Goal: Information Seeking & Learning: Learn about a topic

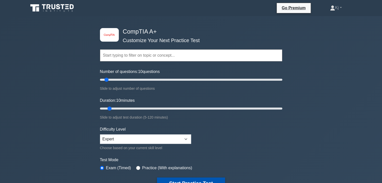
click at [208, 178] on button "Start Practice Test" at bounding box center [191, 184] width 68 height 12
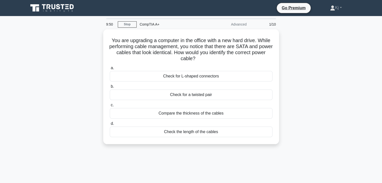
click at [208, 178] on div "9:50 Stop CompTIA A+ Advanced 1/10 You are upgrading a computer in the office w…" at bounding box center [190, 143] width 331 height 251
click at [208, 178] on div "9:48 Stop CompTIA A+ Advanced 1/10 You are upgrading a computer in the office w…" at bounding box center [190, 143] width 331 height 251
click at [208, 178] on div "9:47 Stop CompTIA A+ Advanced 1/10 You are upgrading a computer in the office w…" at bounding box center [190, 143] width 331 height 251
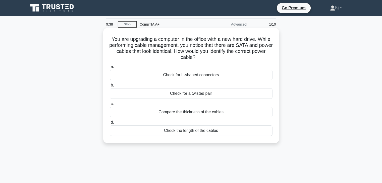
click at [172, 110] on div "Compare the thickness of the cables" at bounding box center [191, 112] width 163 height 11
click at [110, 106] on input "c. Compare the thickness of the cables" at bounding box center [110, 103] width 0 height 3
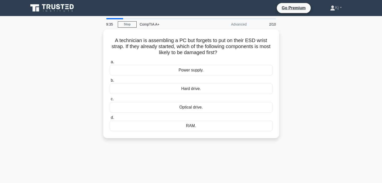
click at [172, 110] on div "Optical drive." at bounding box center [191, 107] width 163 height 11
click at [110, 101] on input "c. Optical drive." at bounding box center [110, 99] width 0 height 3
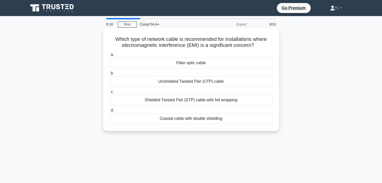
click at [183, 101] on div "Shielded Twisted Pair (STP) cable with foil wrapping" at bounding box center [191, 100] width 163 height 11
click at [110, 94] on input "c. Shielded Twisted Pair (STP) cable with foil wrapping" at bounding box center [110, 91] width 0 height 3
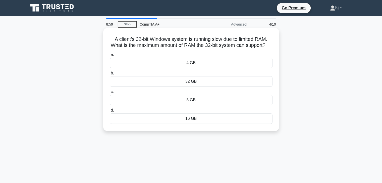
click at [183, 123] on div "16 GB" at bounding box center [191, 118] width 163 height 11
click at [110, 112] on input "d. 16 GB" at bounding box center [110, 110] width 0 height 3
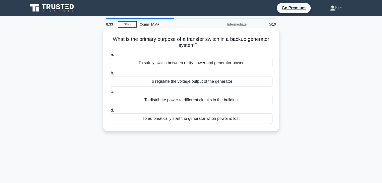
click at [184, 121] on div "To automatically start the generator when power is lost" at bounding box center [191, 118] width 163 height 11
click at [110, 112] on input "d. To automatically start the generator when power is lost" at bounding box center [110, 110] width 0 height 3
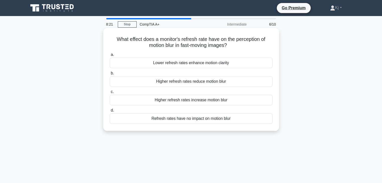
click at [173, 84] on div "Higher refresh rates reduce motion blur" at bounding box center [191, 81] width 163 height 11
click at [110, 75] on input "b. Higher refresh rates reduce motion blur" at bounding box center [110, 73] width 0 height 3
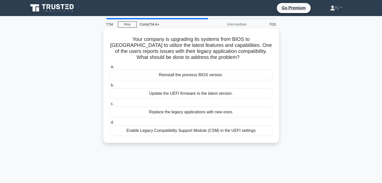
click at [174, 132] on div "Enable Legacy Compatibility Support Module (CSM) in the UEFI settings" at bounding box center [191, 131] width 163 height 11
click at [110, 124] on input "d. Enable Legacy Compatibility Support Module (CSM) in the UEFI settings" at bounding box center [110, 122] width 0 height 3
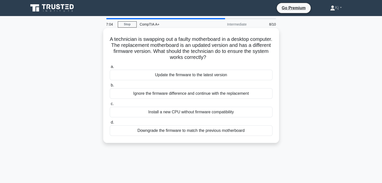
click at [175, 94] on div "Ignore the firmware difference and continue with the replacement" at bounding box center [191, 93] width 163 height 11
click at [110, 87] on input "b. Ignore the firmware difference and continue with the replacement" at bounding box center [110, 85] width 0 height 3
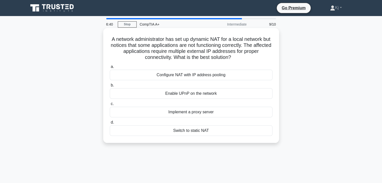
click at [172, 75] on div "Configure NAT with IP address pooling" at bounding box center [191, 75] width 163 height 11
click at [110, 69] on input "a. Configure NAT with IP address pooling" at bounding box center [110, 66] width 0 height 3
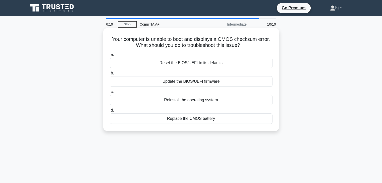
click at [193, 119] on div "Replace the CMOS battery" at bounding box center [191, 118] width 163 height 11
click at [110, 112] on input "d. Replace the CMOS battery" at bounding box center [110, 110] width 0 height 3
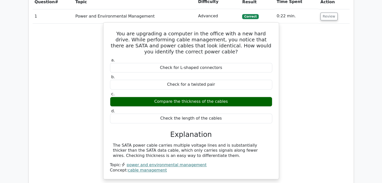
scroll to position [414, 0]
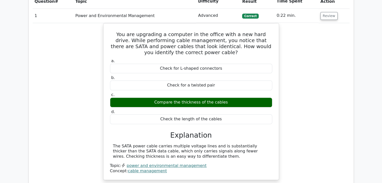
drag, startPoint x: 187, startPoint y: 123, endPoint x: 75, endPoint y: 117, distance: 112.2
click at [75, 117] on div "You are upgrading a computer in the office with a new hard drive. While perform…" at bounding box center [191, 104] width 317 height 163
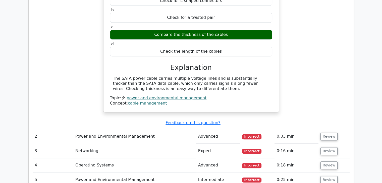
scroll to position [483, 0]
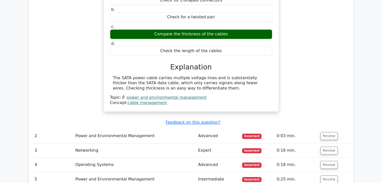
click at [327, 129] on td "Review" at bounding box center [333, 136] width 31 height 14
click at [327, 132] on button "Review" at bounding box center [328, 136] width 17 height 8
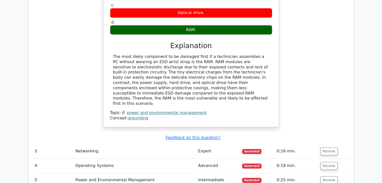
scroll to position [684, 0]
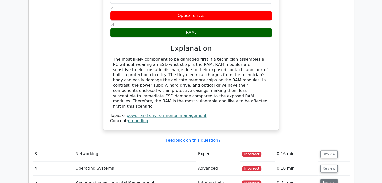
click at [330, 179] on button "Review" at bounding box center [328, 183] width 17 height 8
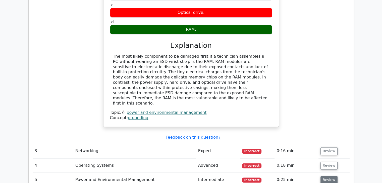
scroll to position [685, 0]
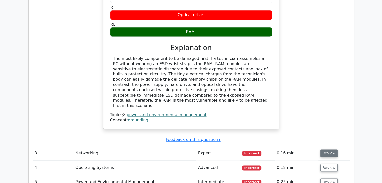
click at [330, 150] on button "Review" at bounding box center [328, 154] width 17 height 8
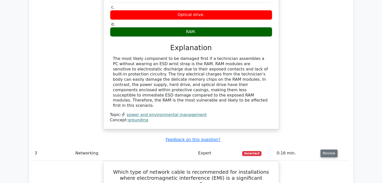
scroll to position [732, 0]
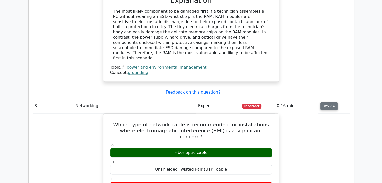
click at [327, 102] on button "Review" at bounding box center [328, 106] width 17 height 8
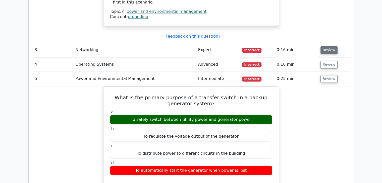
scroll to position [774, 0]
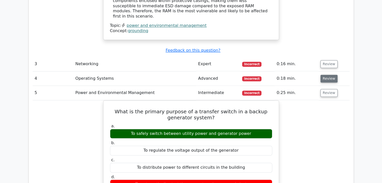
click at [328, 75] on button "Review" at bounding box center [328, 79] width 17 height 8
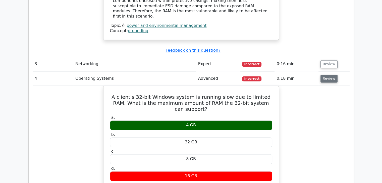
click at [328, 75] on button "Review" at bounding box center [328, 79] width 17 height 8
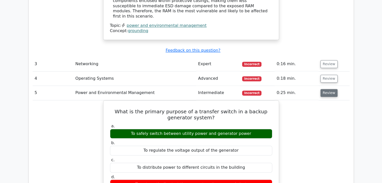
click at [327, 89] on button "Review" at bounding box center [328, 93] width 17 height 8
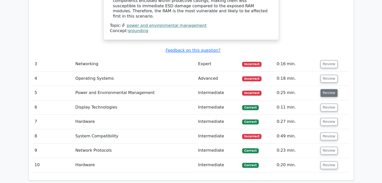
click at [327, 89] on button "Review" at bounding box center [328, 93] width 17 height 8
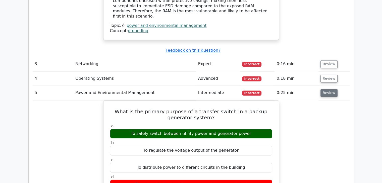
click at [327, 89] on button "Review" at bounding box center [328, 93] width 17 height 8
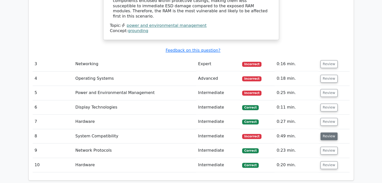
click at [331, 133] on button "Review" at bounding box center [328, 137] width 17 height 8
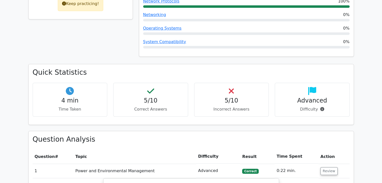
scroll to position [256, 0]
